Goal: Find contact information: Find contact information

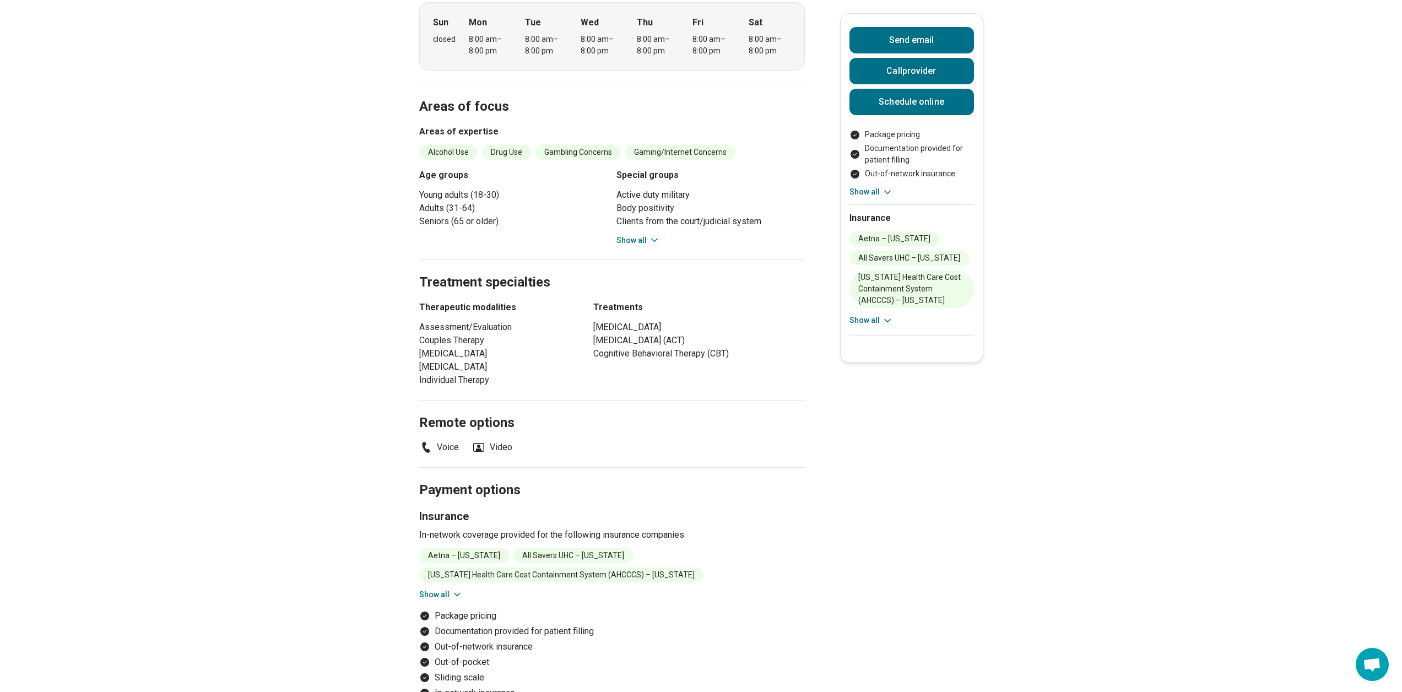
scroll to position [440, 0]
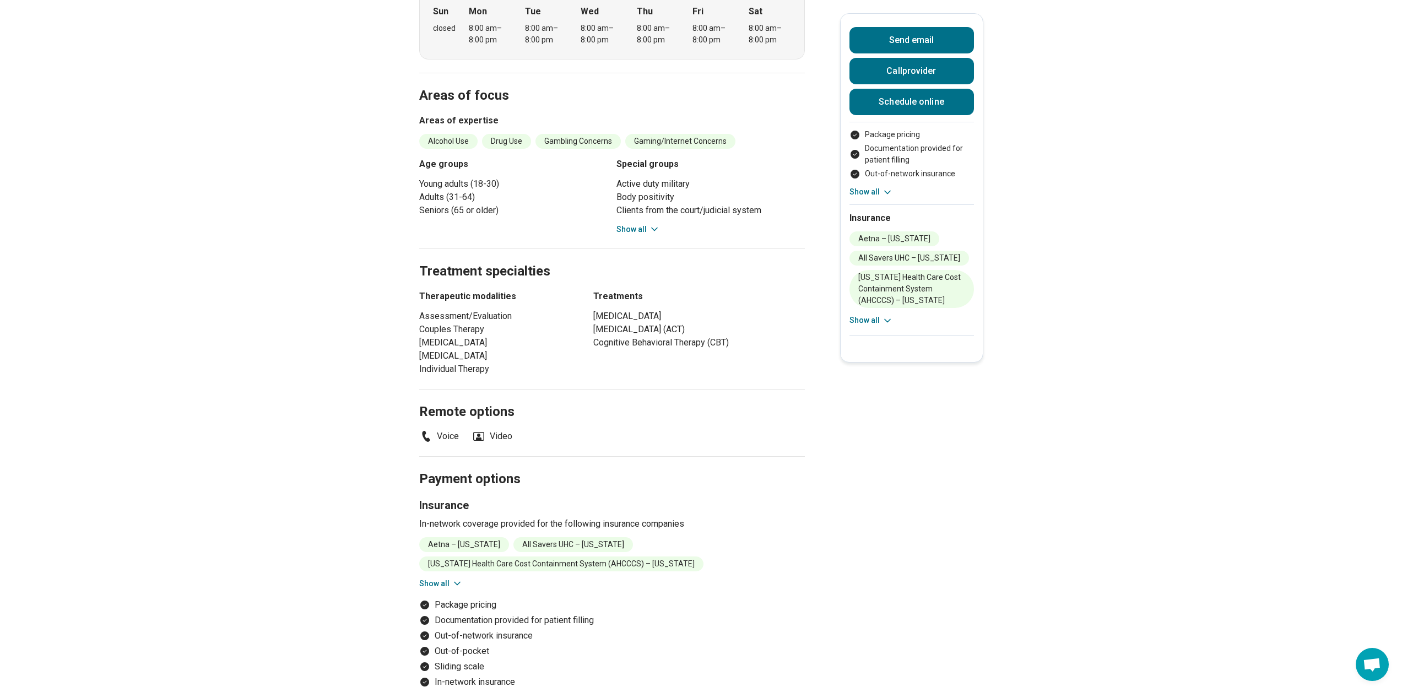
click at [439, 578] on button "Show all" at bounding box center [441, 584] width 44 height 12
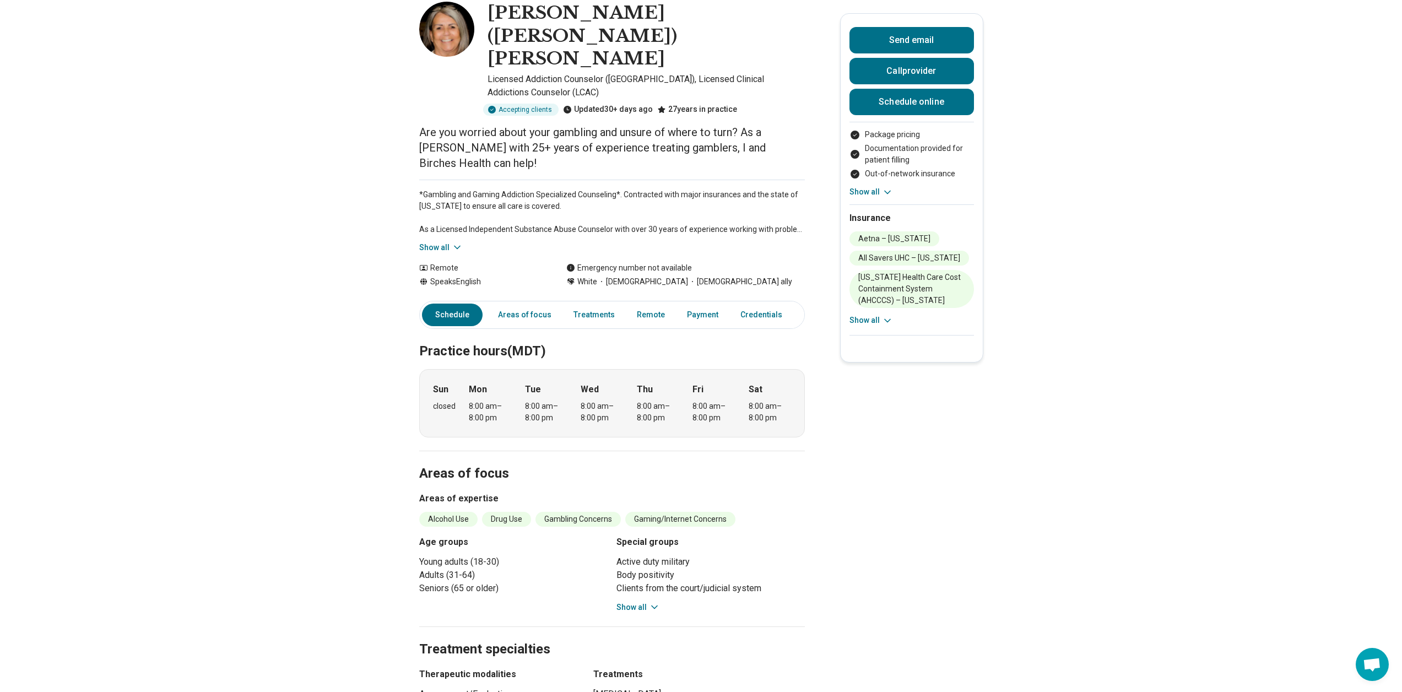
scroll to position [0, 0]
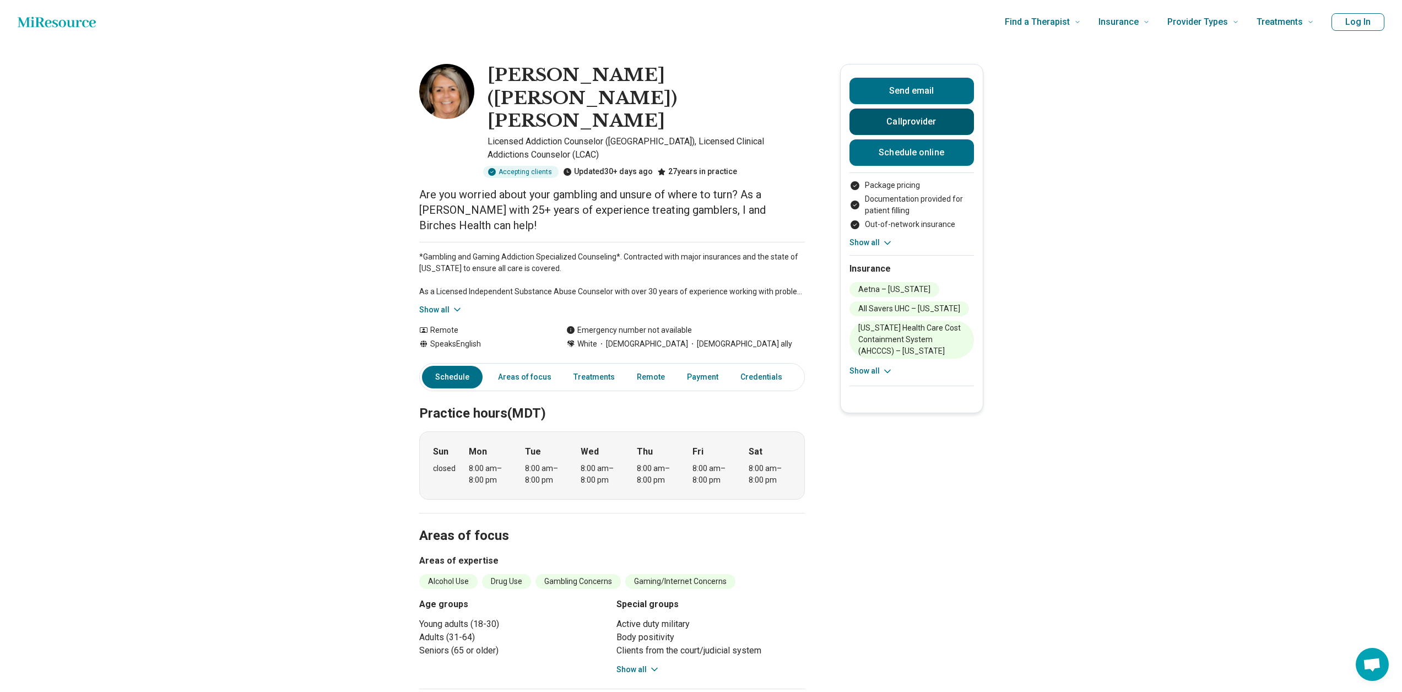
click at [921, 123] on button "Call provider" at bounding box center [912, 122] width 125 height 26
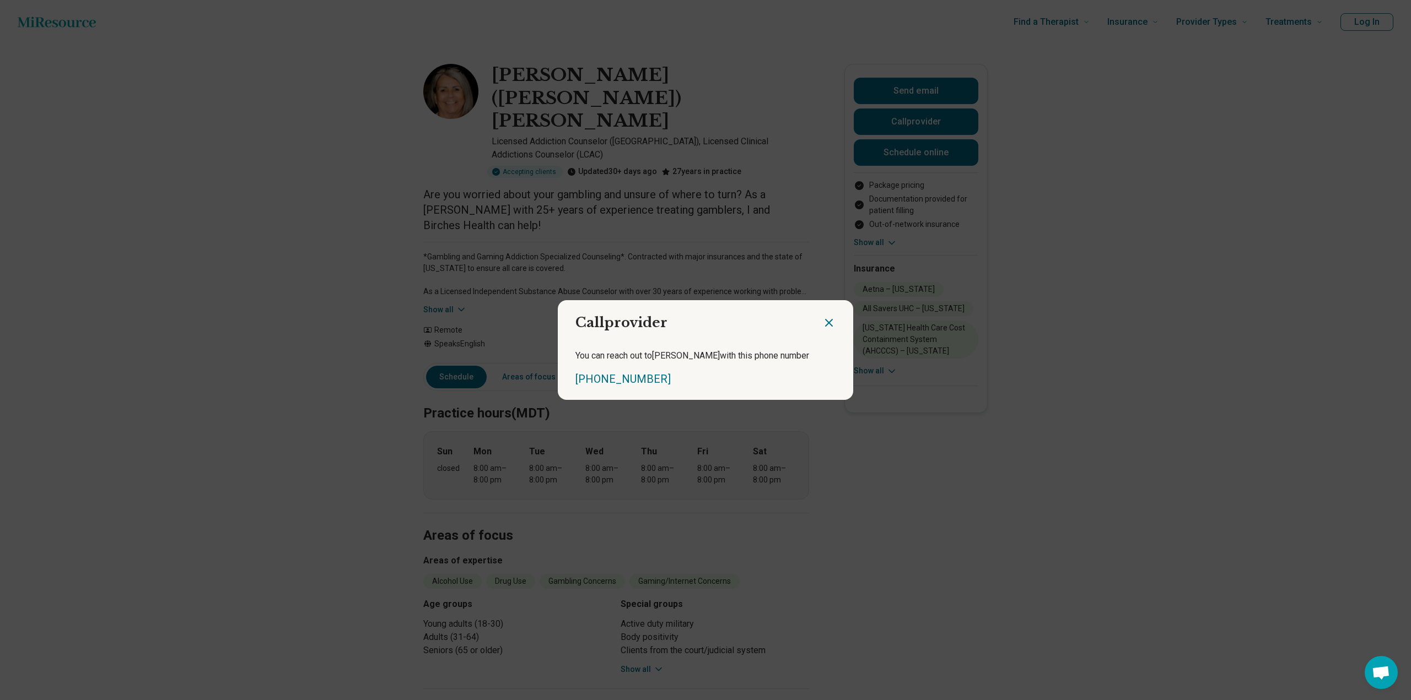
click at [824, 321] on icon "Close dialog" at bounding box center [828, 322] width 13 height 13
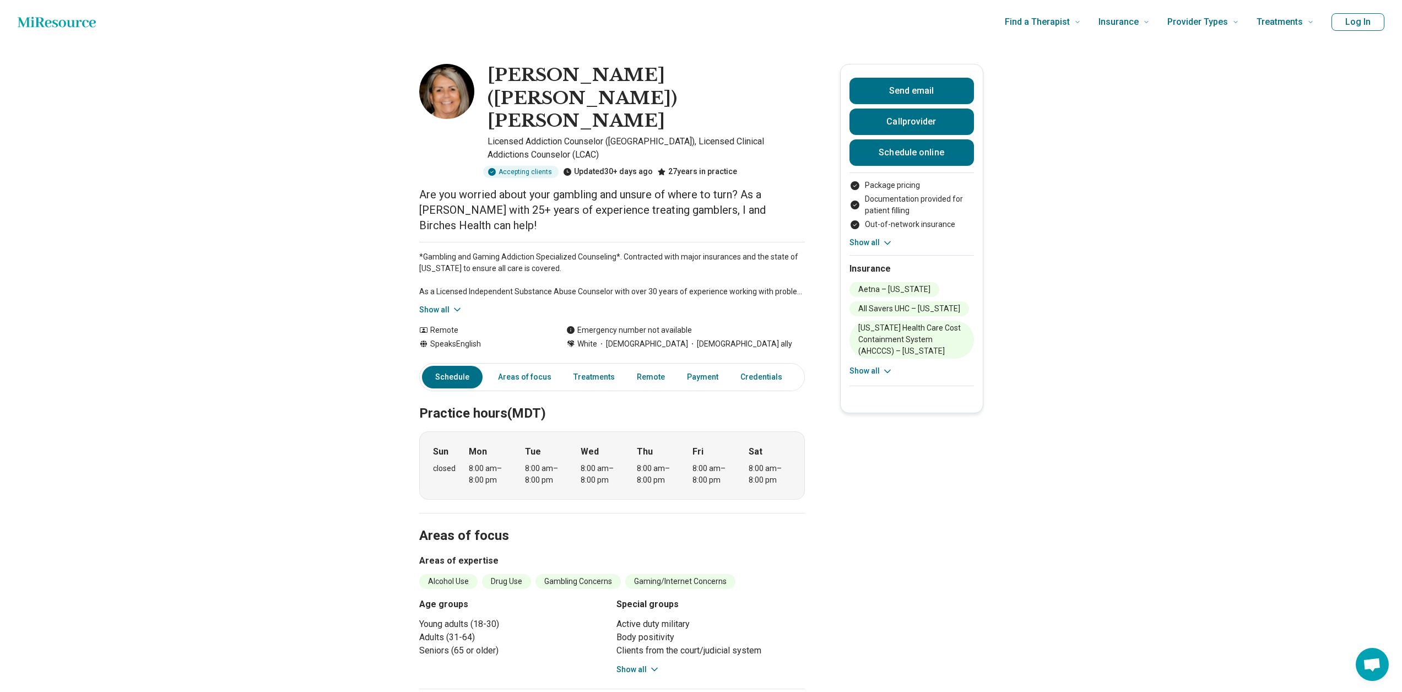
click at [637, 664] on button "Show all" at bounding box center [639, 670] width 44 height 12
click at [898, 115] on button "Call provider" at bounding box center [912, 122] width 125 height 26
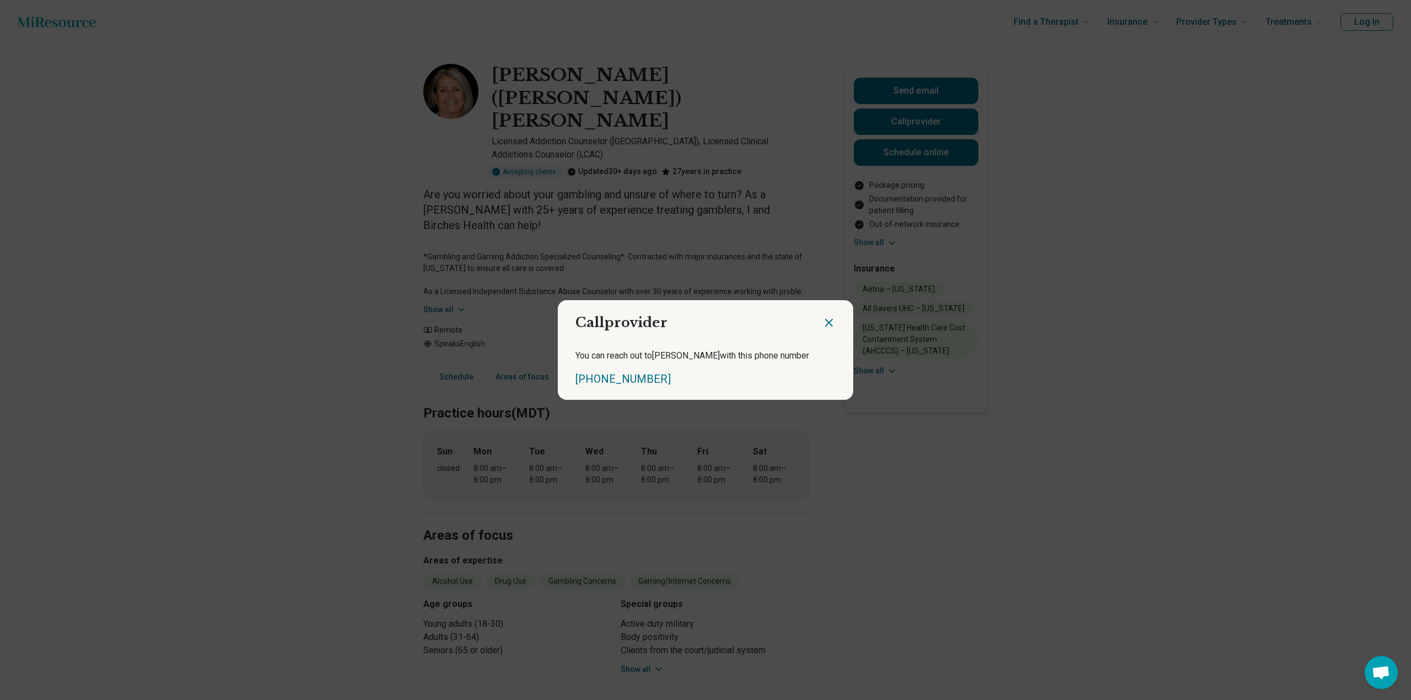
click at [823, 318] on icon "Close dialog" at bounding box center [828, 322] width 13 height 13
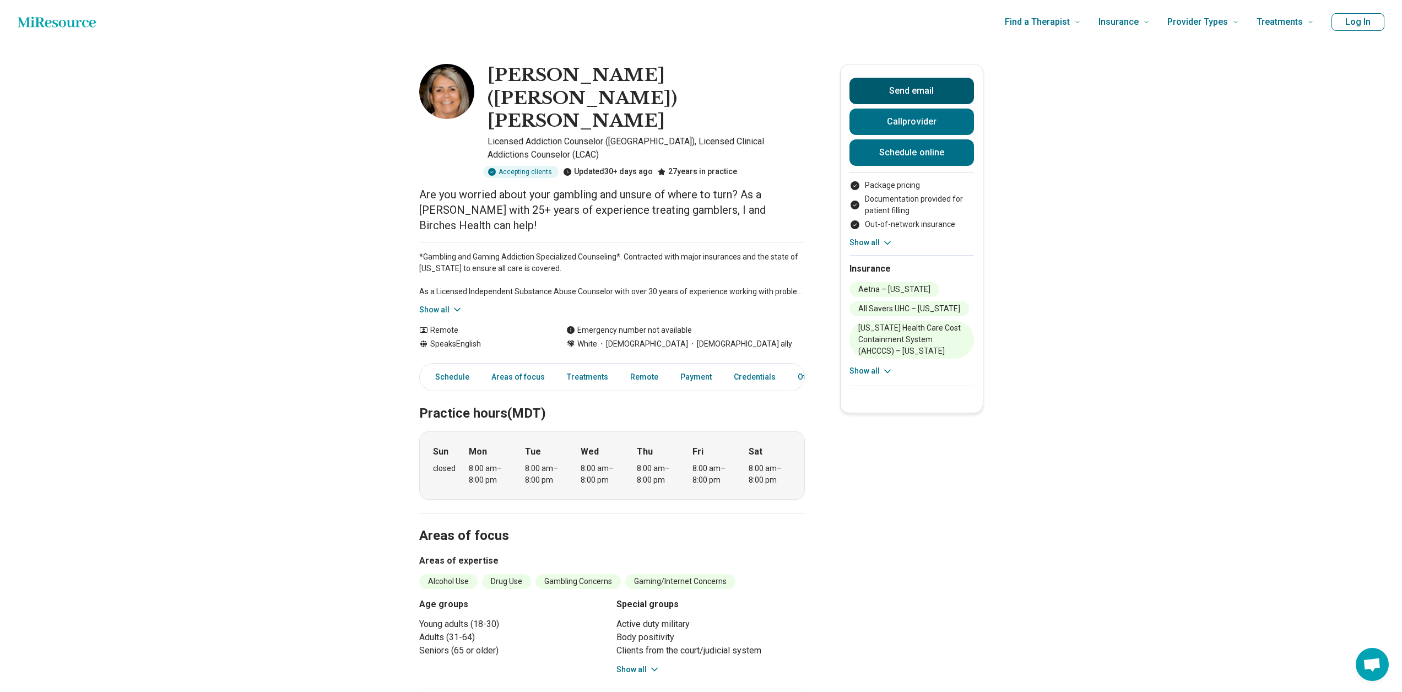
click at [918, 95] on button "Send email" at bounding box center [912, 91] width 125 height 26
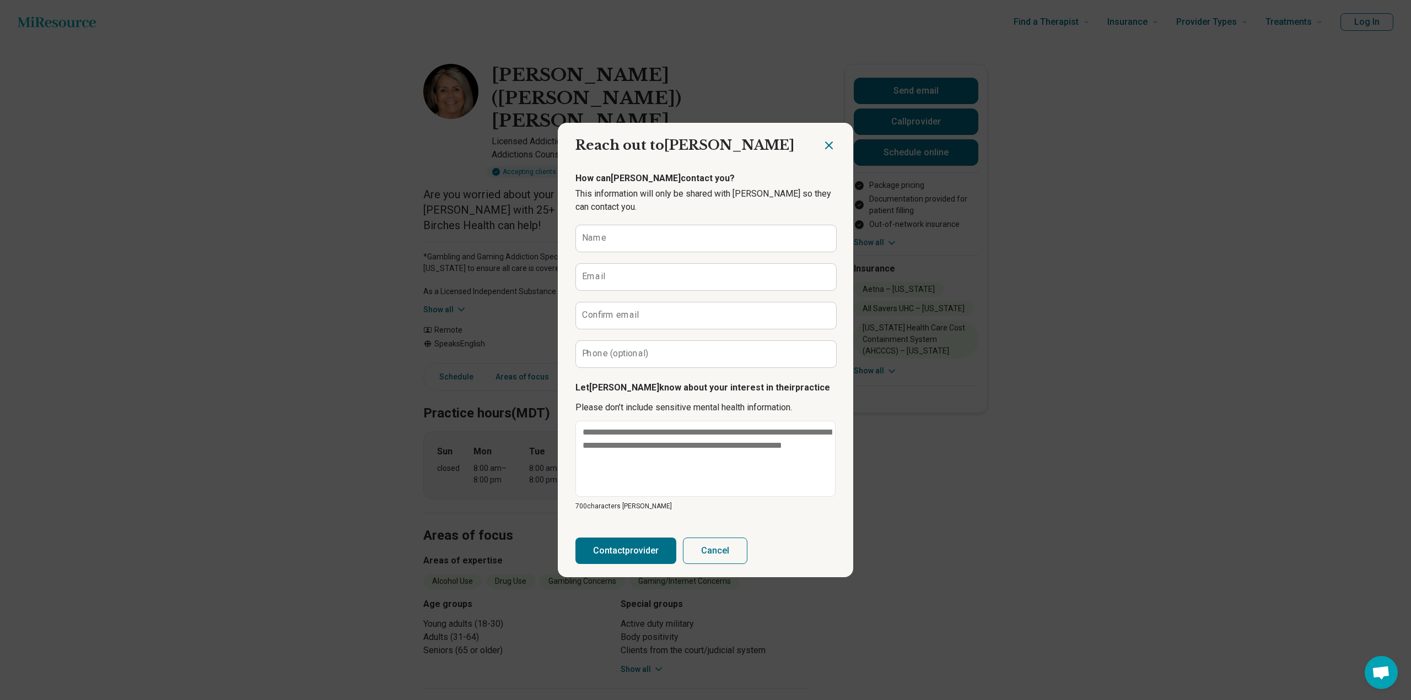
click at [826, 147] on icon "Close dialog" at bounding box center [828, 145] width 7 height 7
